Goal: Information Seeking & Learning: Learn about a topic

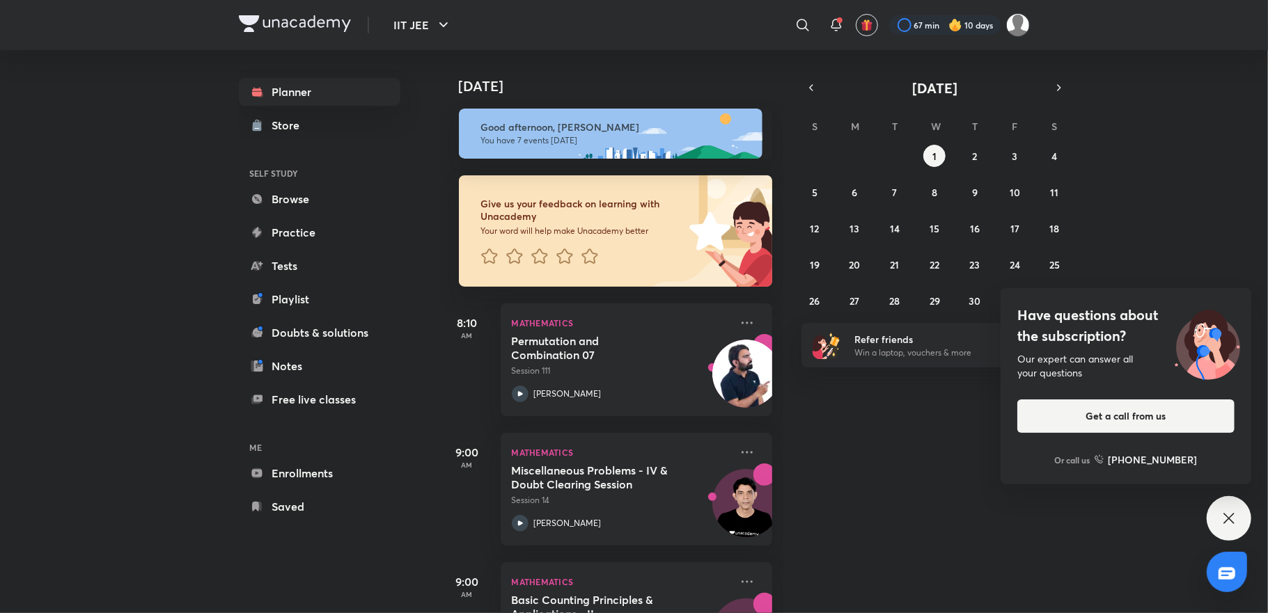
click at [1228, 514] on icon at bounding box center [1228, 518] width 17 height 17
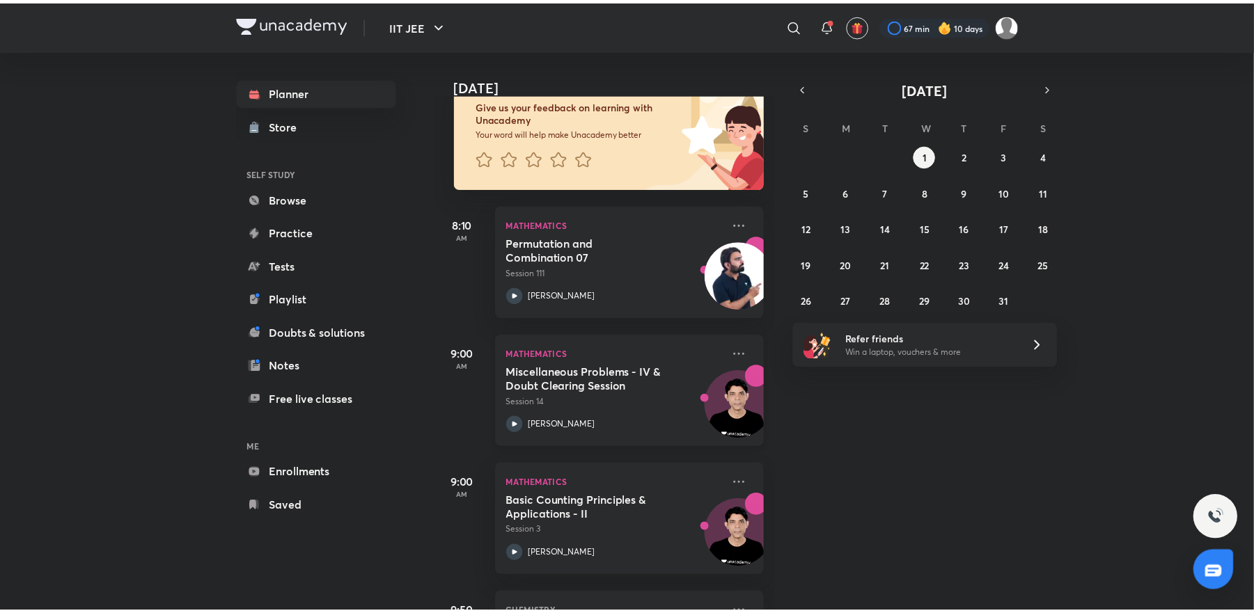
scroll to position [111, 0]
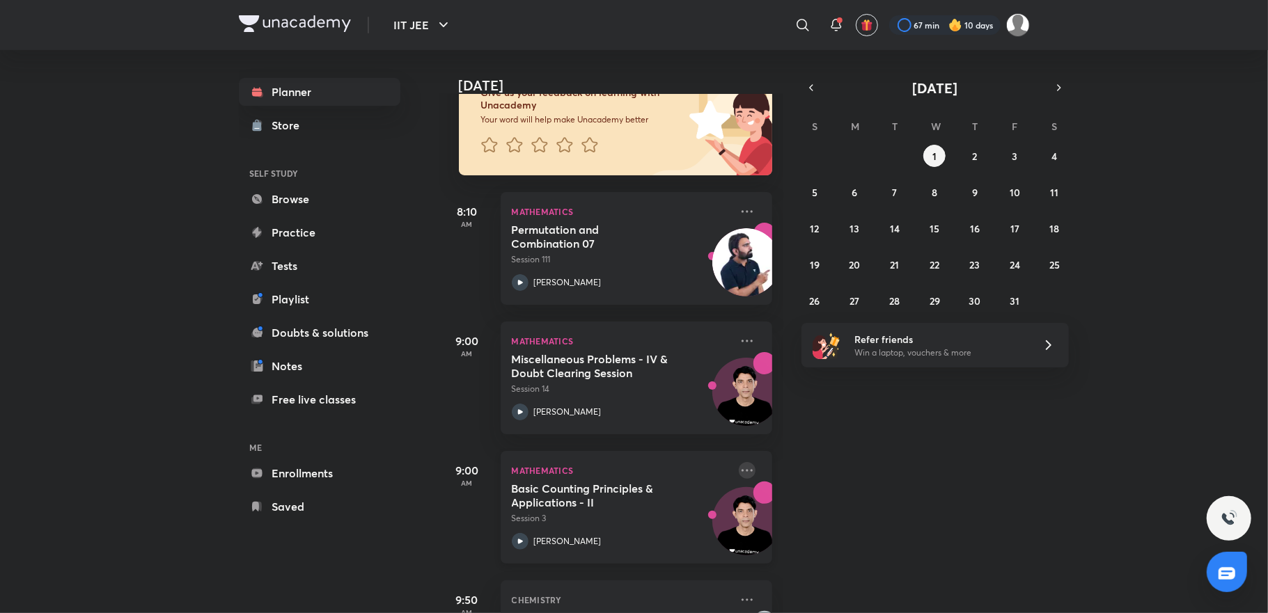
click at [739, 474] on icon at bounding box center [747, 470] width 17 height 17
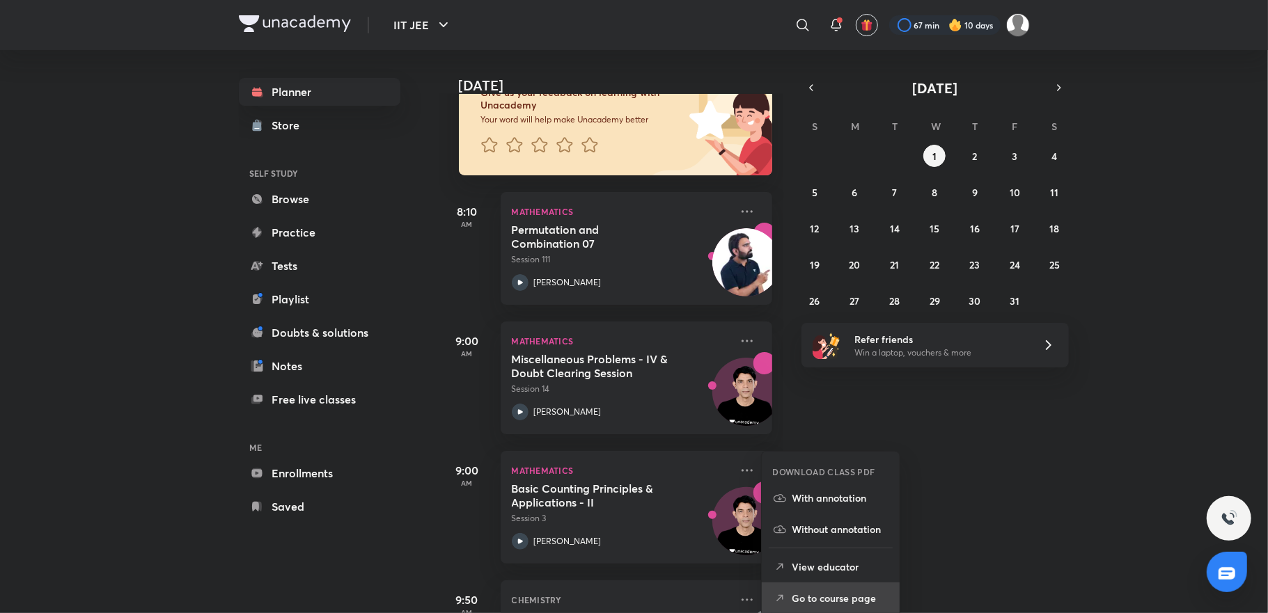
click at [836, 591] on p "Go to course page" at bounding box center [840, 598] width 96 height 15
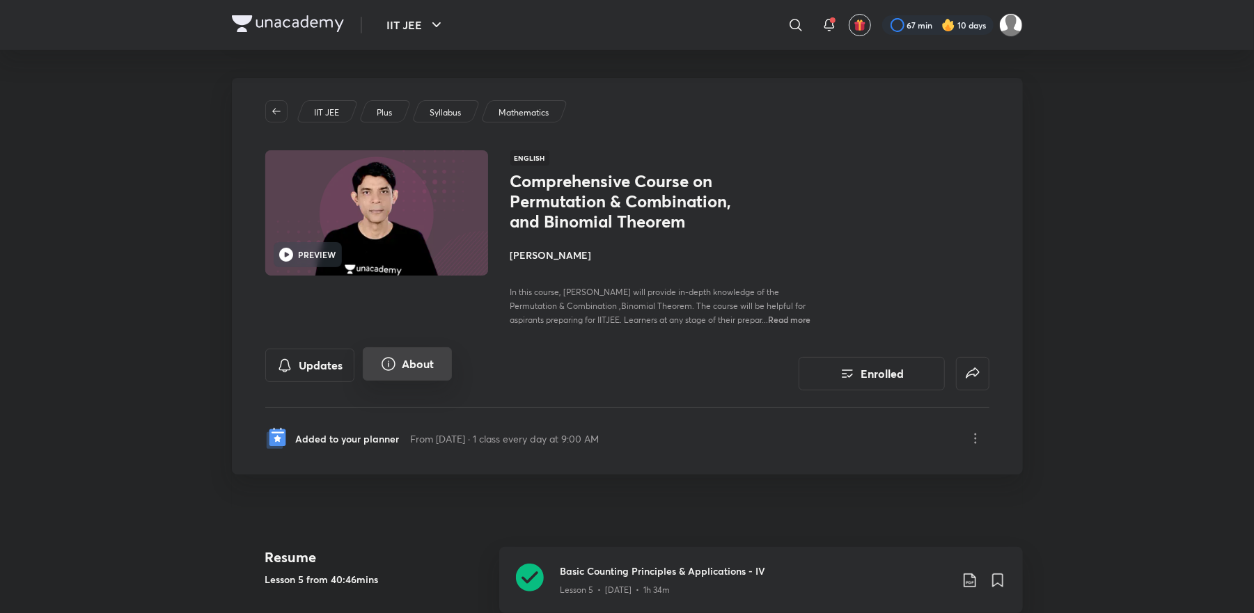
click at [396, 356] on icon "About" at bounding box center [388, 364] width 17 height 17
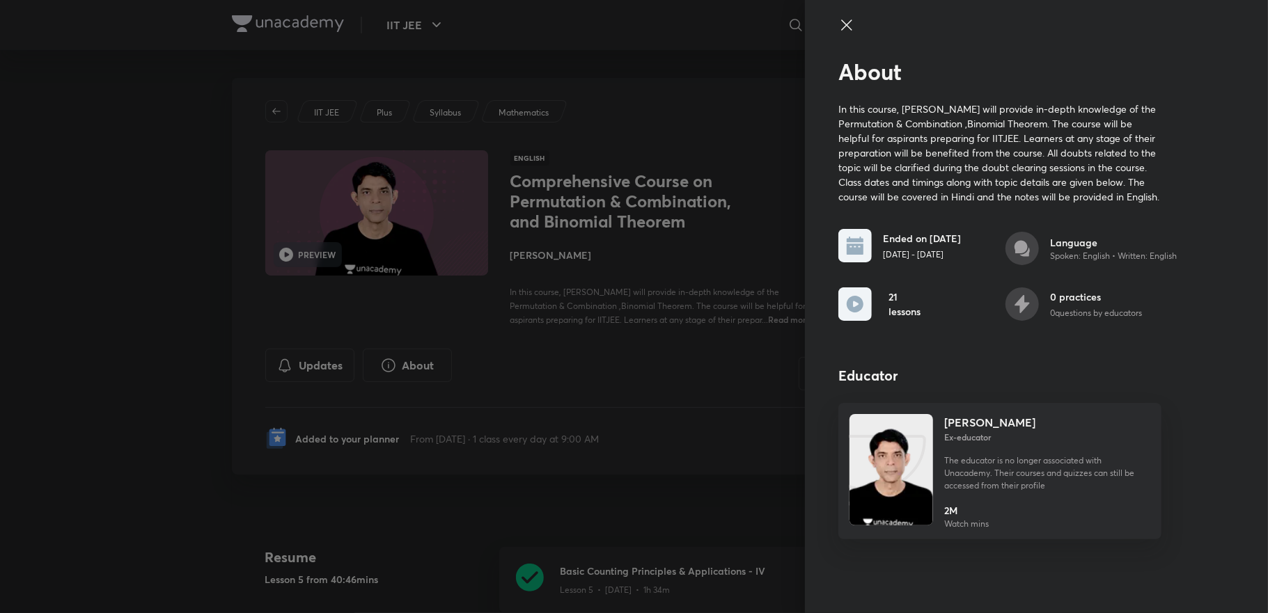
click at [585, 304] on div at bounding box center [634, 306] width 1268 height 613
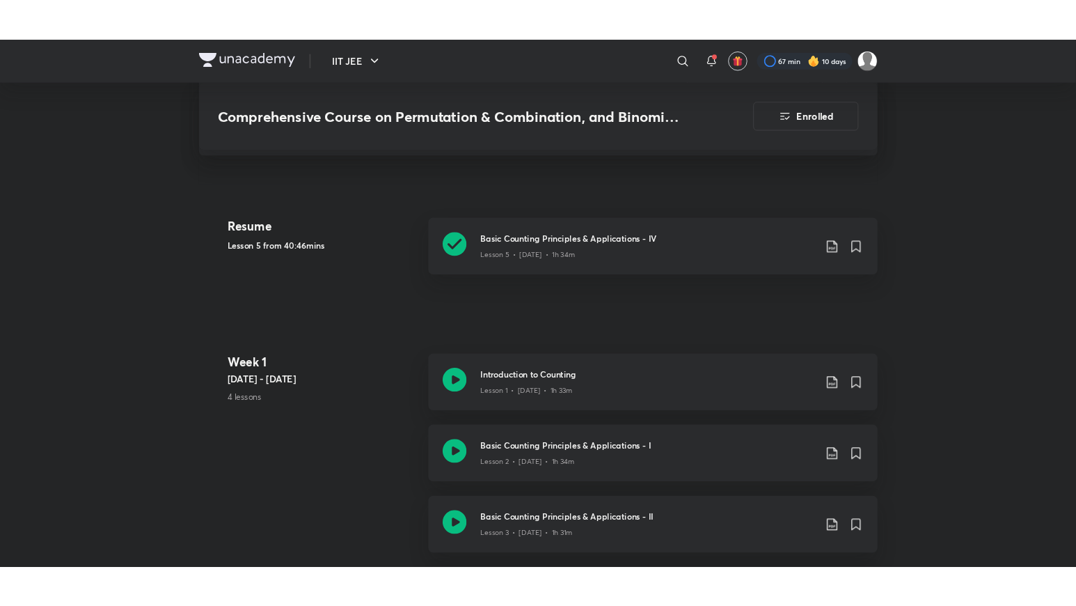
scroll to position [111, 0]
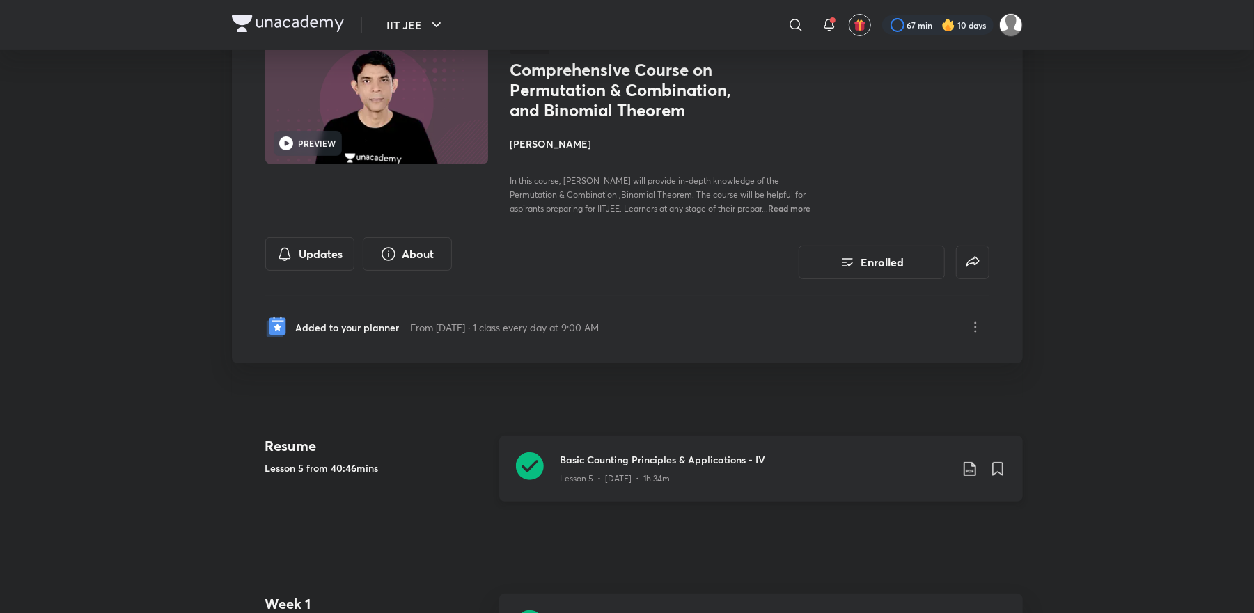
click at [706, 459] on h3 "Basic Counting Principles & Applications - IV" at bounding box center [755, 459] width 390 height 15
